Goal: Find specific page/section: Find specific page/section

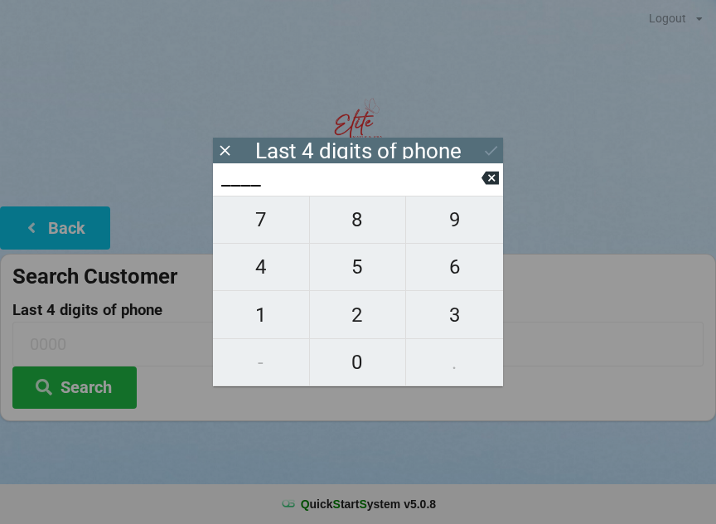
click at [266, 271] on span "4" at bounding box center [261, 266] width 96 height 35
type input "4___"
click at [358, 360] on span "0" at bounding box center [358, 362] width 96 height 35
type input "40__"
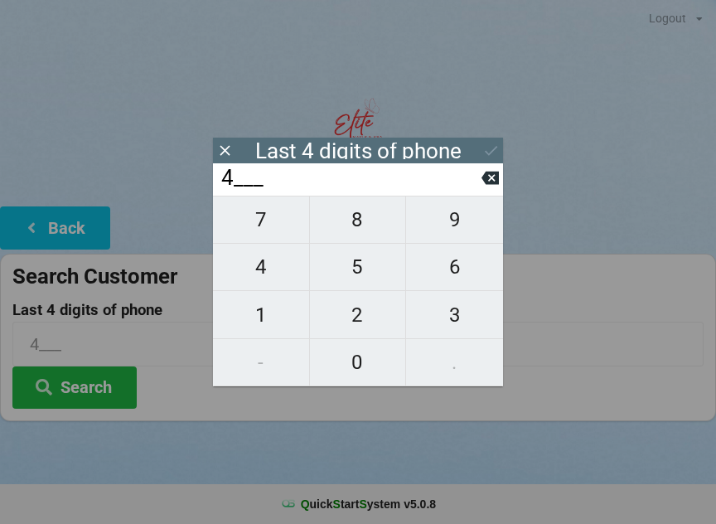
type input "40__"
click at [271, 224] on span "7" at bounding box center [261, 219] width 96 height 35
type input "407_"
click at [360, 217] on span "8" at bounding box center [358, 219] width 96 height 35
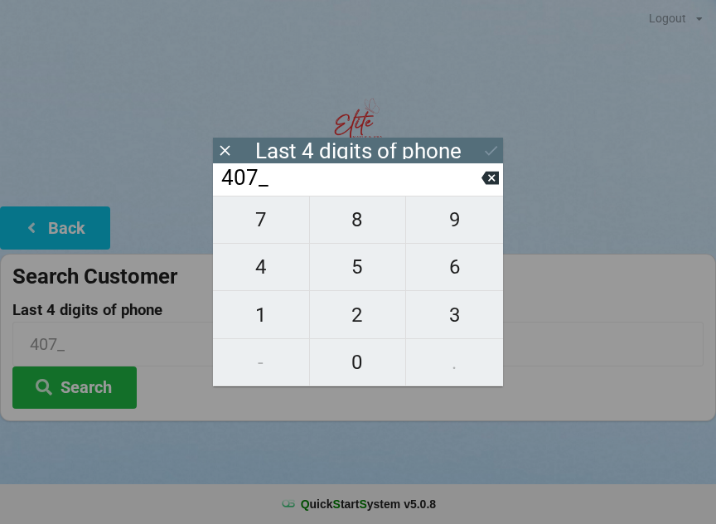
type input "4078"
click at [486, 181] on icon at bounding box center [489, 178] width 17 height 13
type input "407_"
click at [363, 314] on span "2" at bounding box center [358, 314] width 96 height 35
type input "4072"
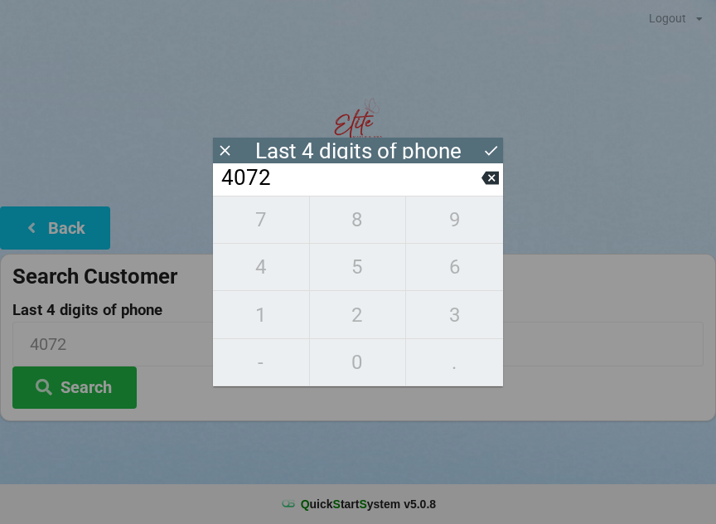
click at [362, 214] on div "7 8 9 4 5 6 1 2 3 - 0 ." at bounding box center [358, 291] width 290 height 191
click at [484, 182] on icon at bounding box center [489, 178] width 17 height 13
click at [486, 185] on icon at bounding box center [489, 178] width 17 height 13
click at [486, 183] on icon at bounding box center [489, 178] width 17 height 13
click at [484, 181] on icon at bounding box center [489, 178] width 17 height 13
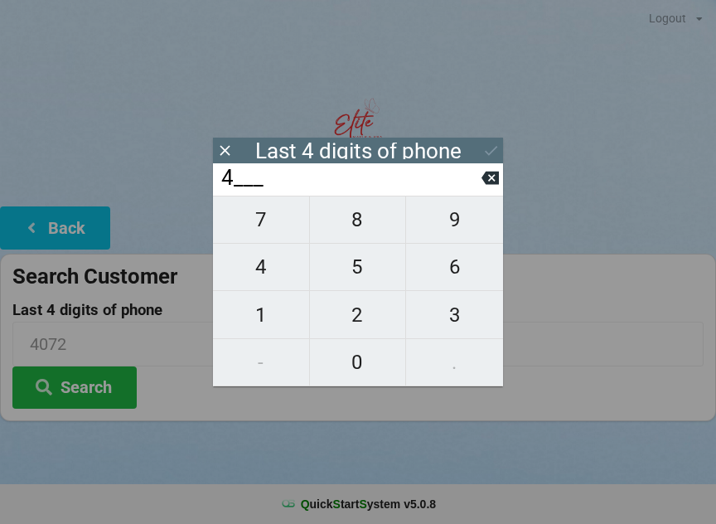
type input "____"
click at [358, 367] on span "0" at bounding box center [358, 362] width 96 height 35
type input "0___"
click at [269, 311] on span "1" at bounding box center [261, 314] width 96 height 35
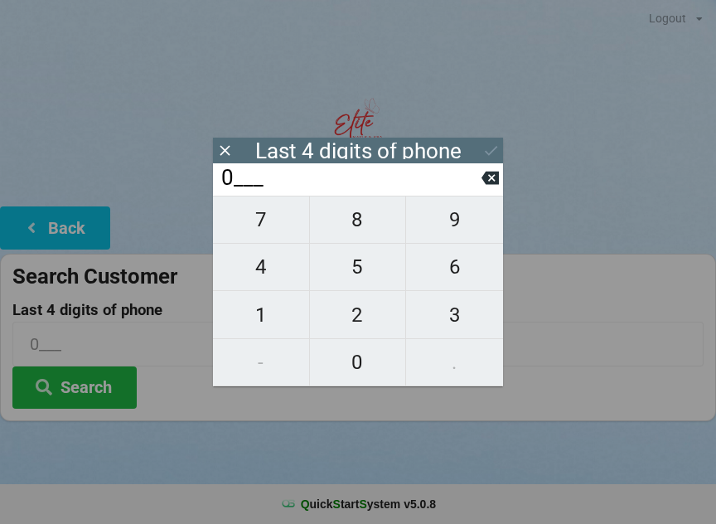
type input "01__"
click at [273, 268] on span "4" at bounding box center [261, 266] width 96 height 35
type input "014_"
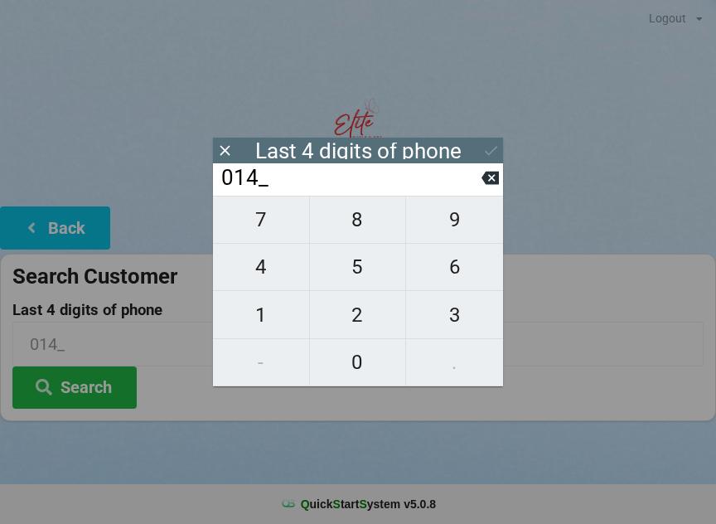
click at [461, 270] on span "6" at bounding box center [454, 266] width 97 height 35
type input "0146"
click at [322, 184] on input "0146" at bounding box center [351, 178] width 262 height 27
click at [92, 389] on button "Search" at bounding box center [74, 387] width 124 height 42
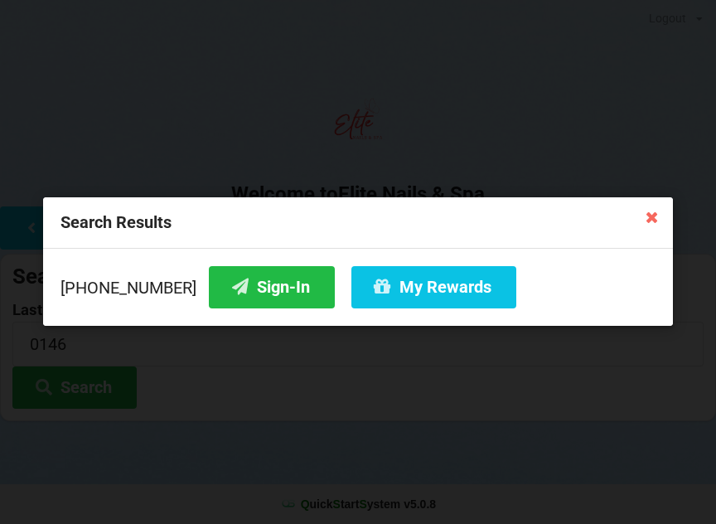
click at [242, 287] on button "Sign-In" at bounding box center [272, 287] width 126 height 42
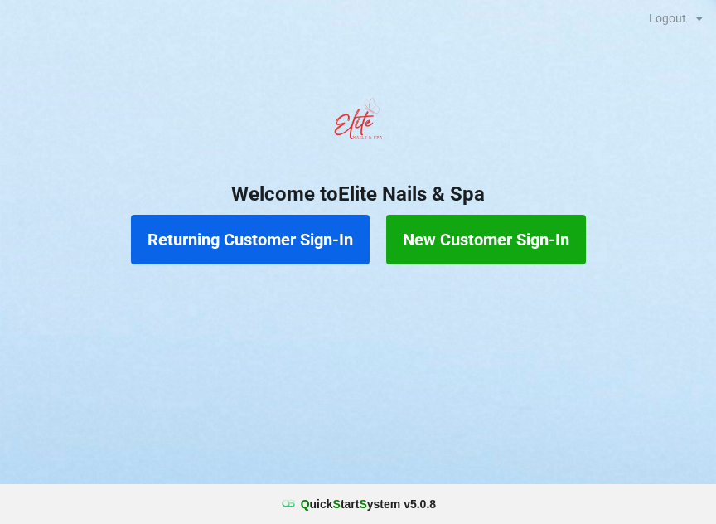
click at [279, 250] on button "Returning Customer Sign-In" at bounding box center [250, 240] width 239 height 50
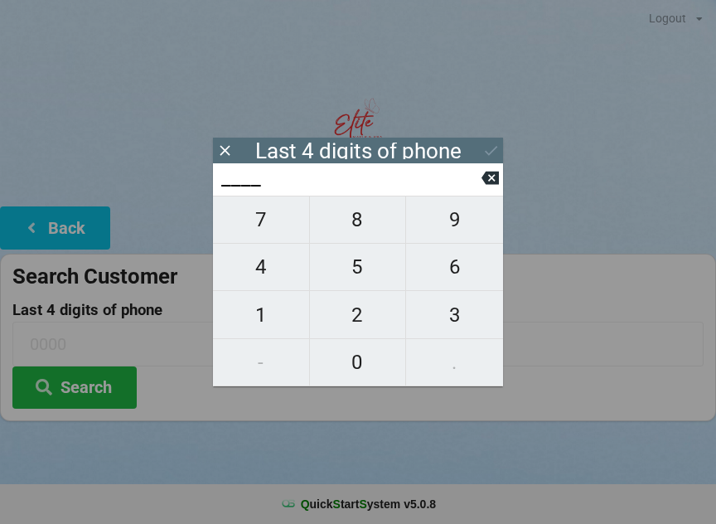
click at [440, 326] on span "3" at bounding box center [454, 314] width 97 height 35
type input "3___"
click at [361, 324] on span "2" at bounding box center [358, 314] width 96 height 35
type input "32__"
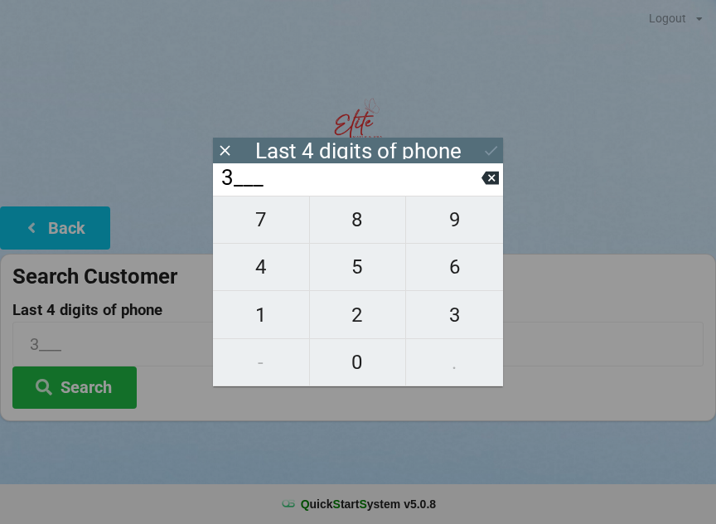
type input "32__"
click at [367, 225] on span "8" at bounding box center [358, 219] width 96 height 35
type input "328_"
click at [356, 265] on span "5" at bounding box center [358, 266] width 96 height 35
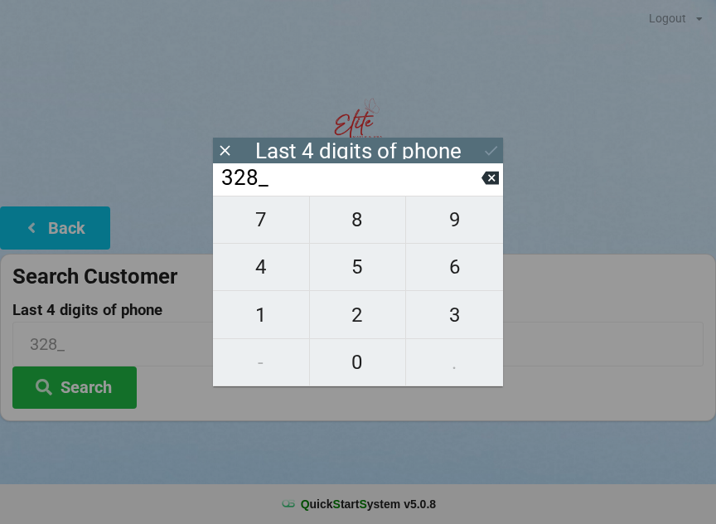
type input "3285"
click at [112, 388] on button "Search" at bounding box center [74, 387] width 124 height 42
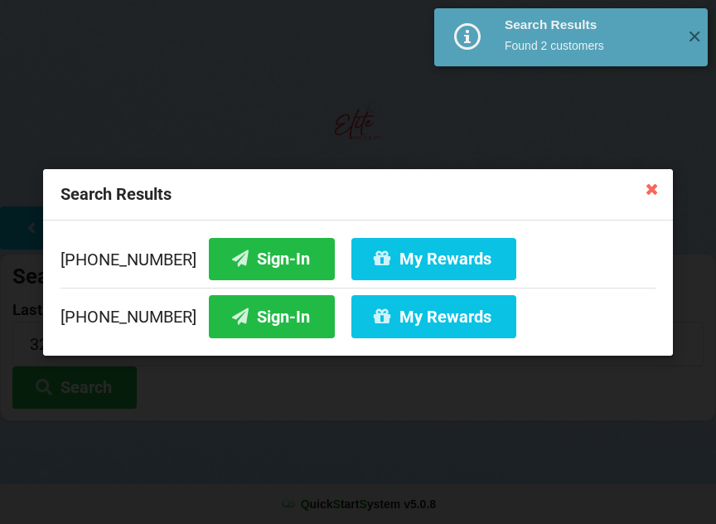
click at [265, 255] on button "Sign-In" at bounding box center [272, 258] width 126 height 42
